Goal: Task Accomplishment & Management: Use online tool/utility

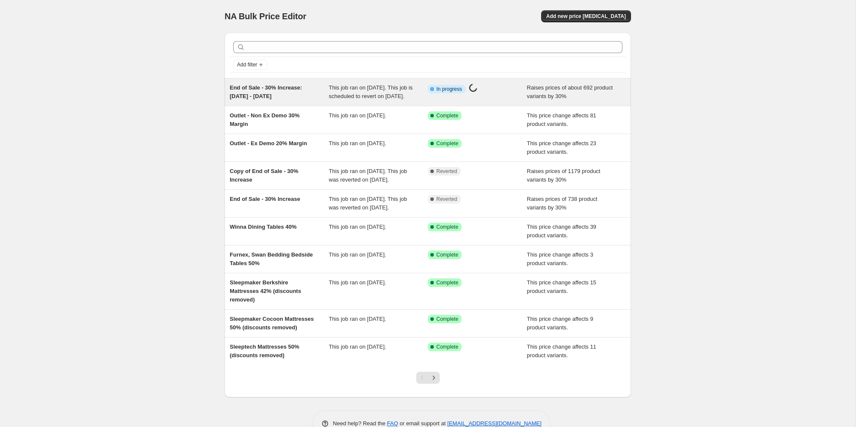
click at [322, 98] on div "End of Sale - 30% Increase: [DATE] - [DATE]" at bounding box center [279, 91] width 99 height 17
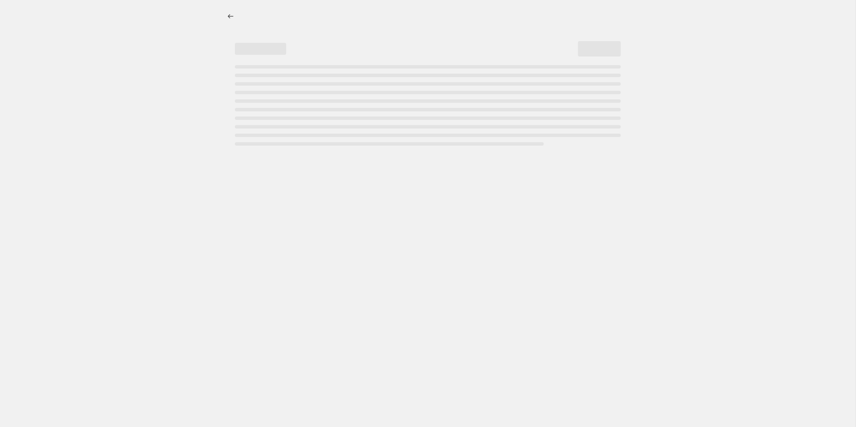
select select "percentage"
select select "no_change"
select select "not_equal"
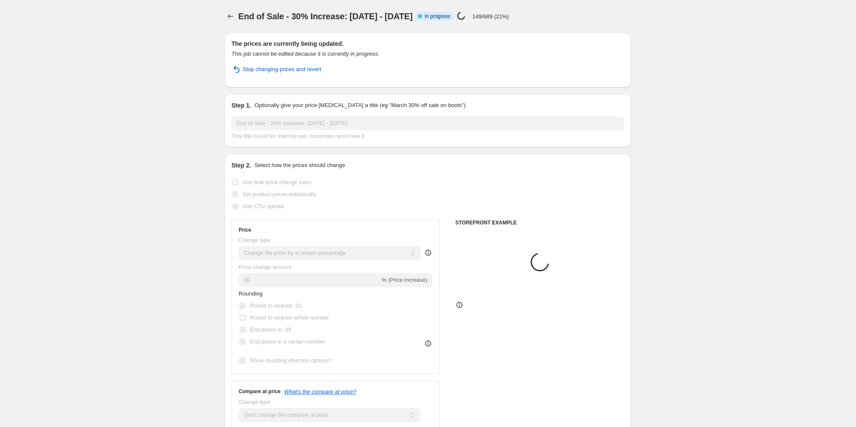
select select "tag"
